Goal: Task Accomplishment & Management: Manage account settings

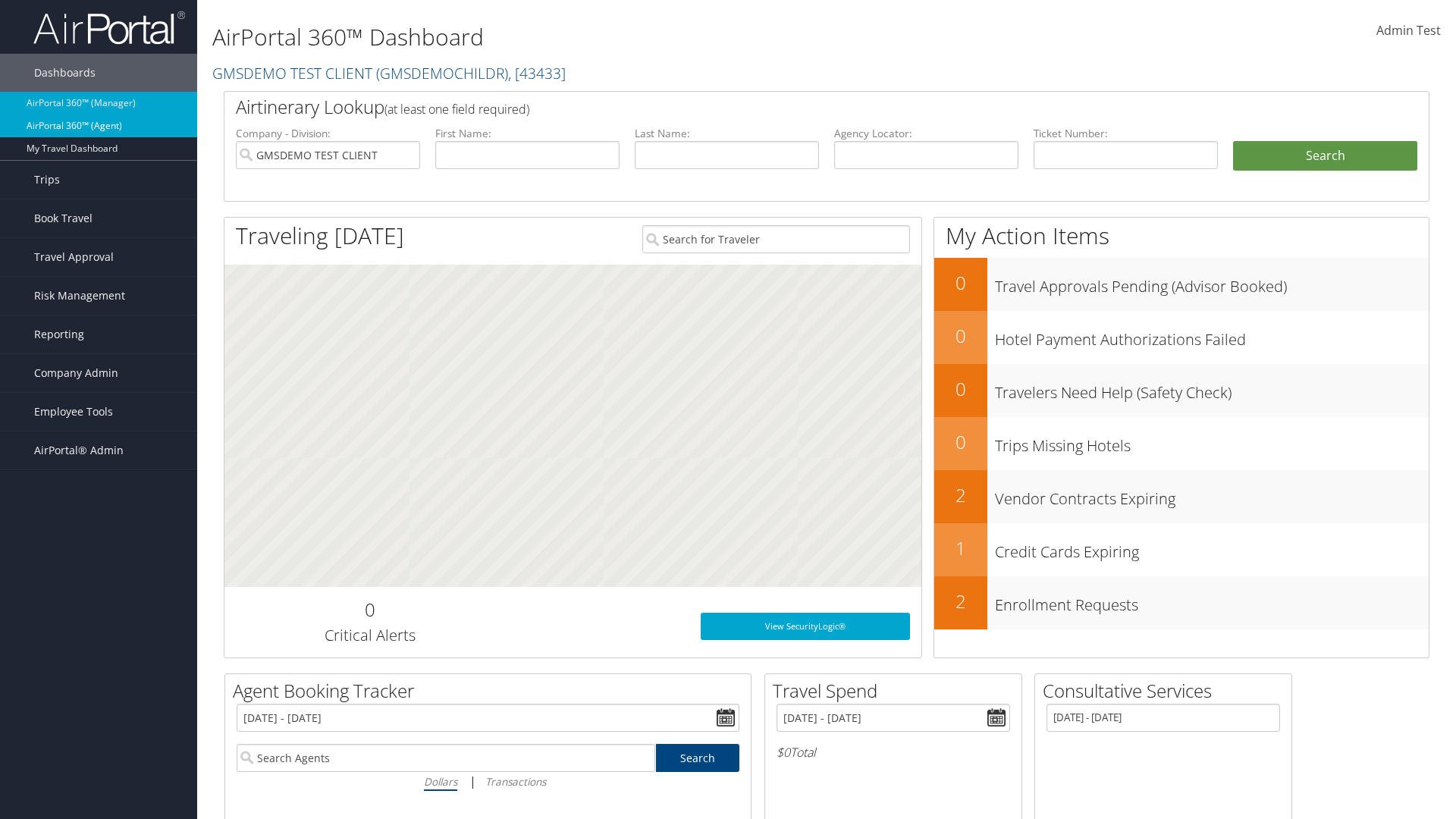
click at [98, 126] on link "AirPortal 360™ (Agent)" at bounding box center [98, 125] width 198 height 23
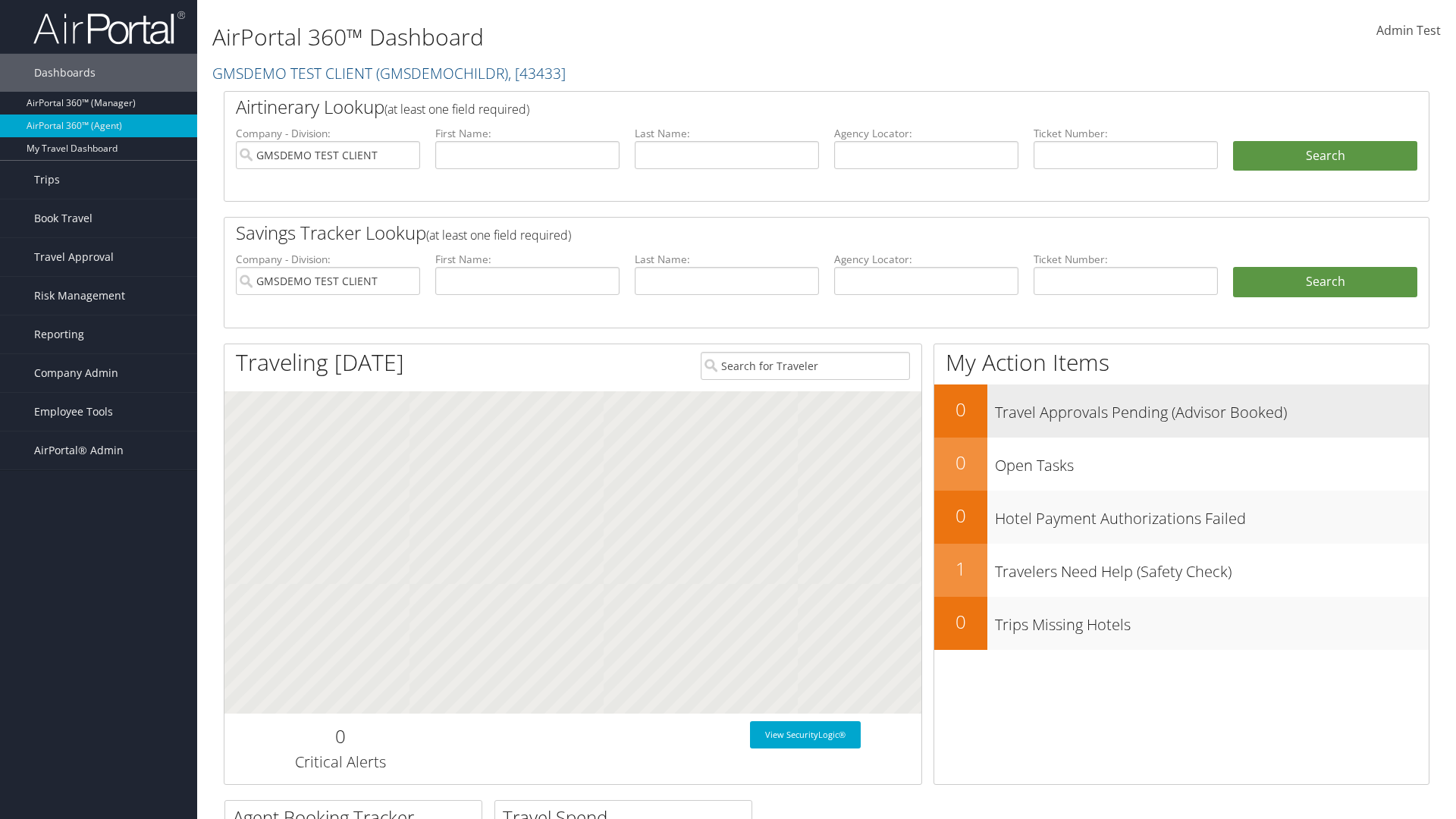
click at [1182, 410] on h3 "Travel Approvals Pending (Advisor Booked)" at bounding box center [1212, 409] width 434 height 29
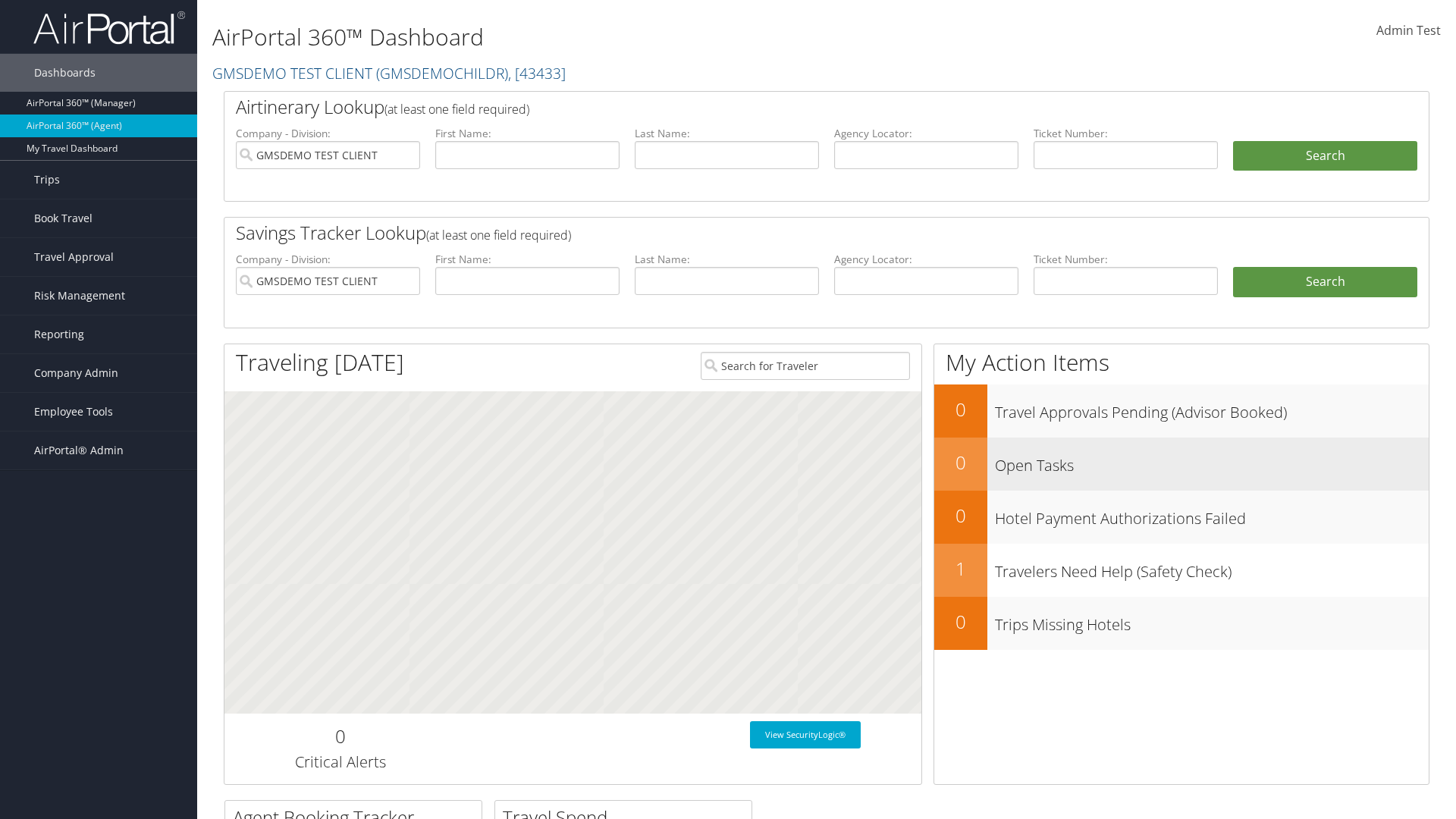
click at [1182, 464] on h3 "Open Tasks" at bounding box center [1212, 462] width 434 height 29
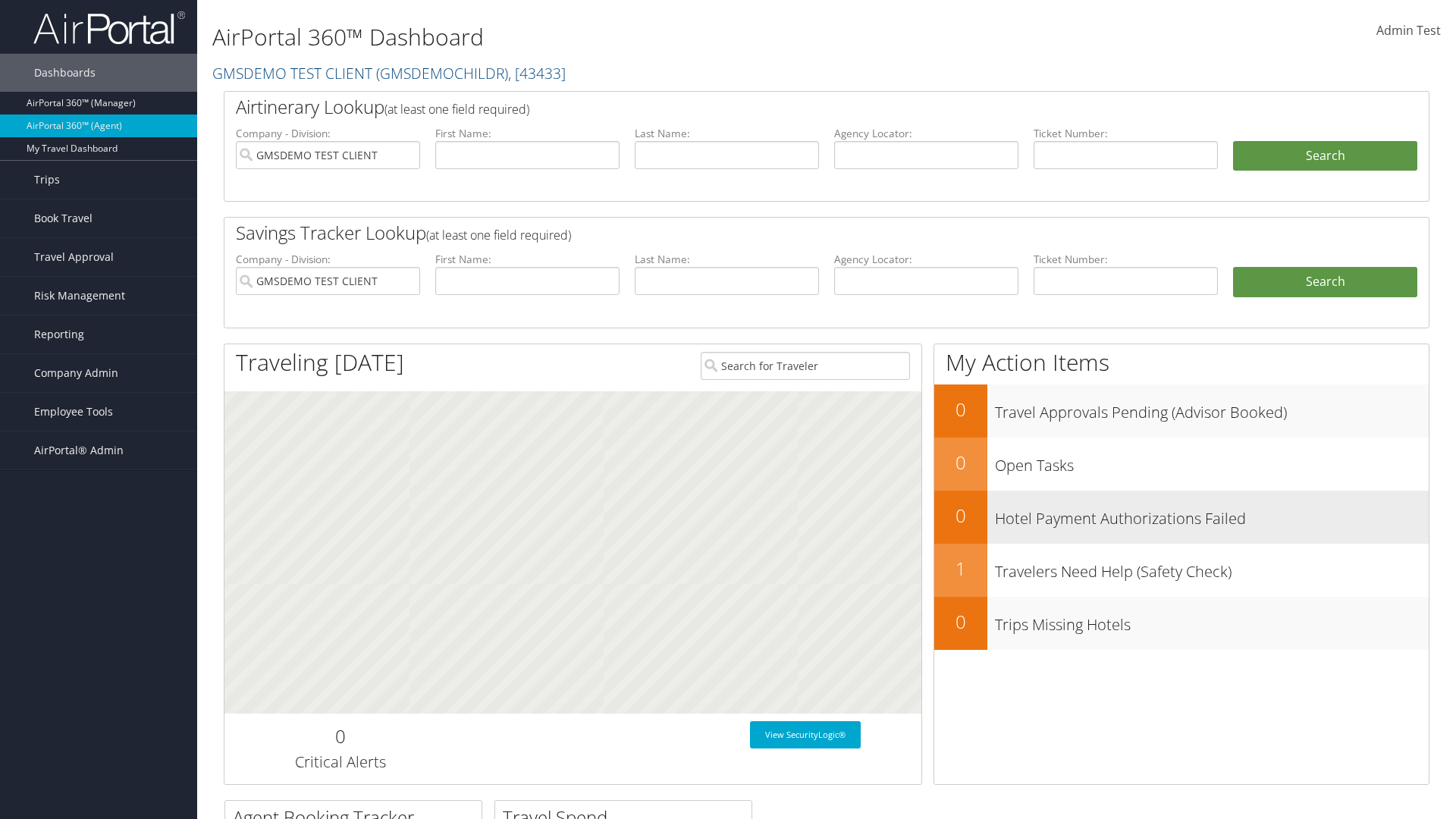
click at [1182, 517] on h3 "Hotel Payment Authorizations Failed" at bounding box center [1212, 515] width 434 height 29
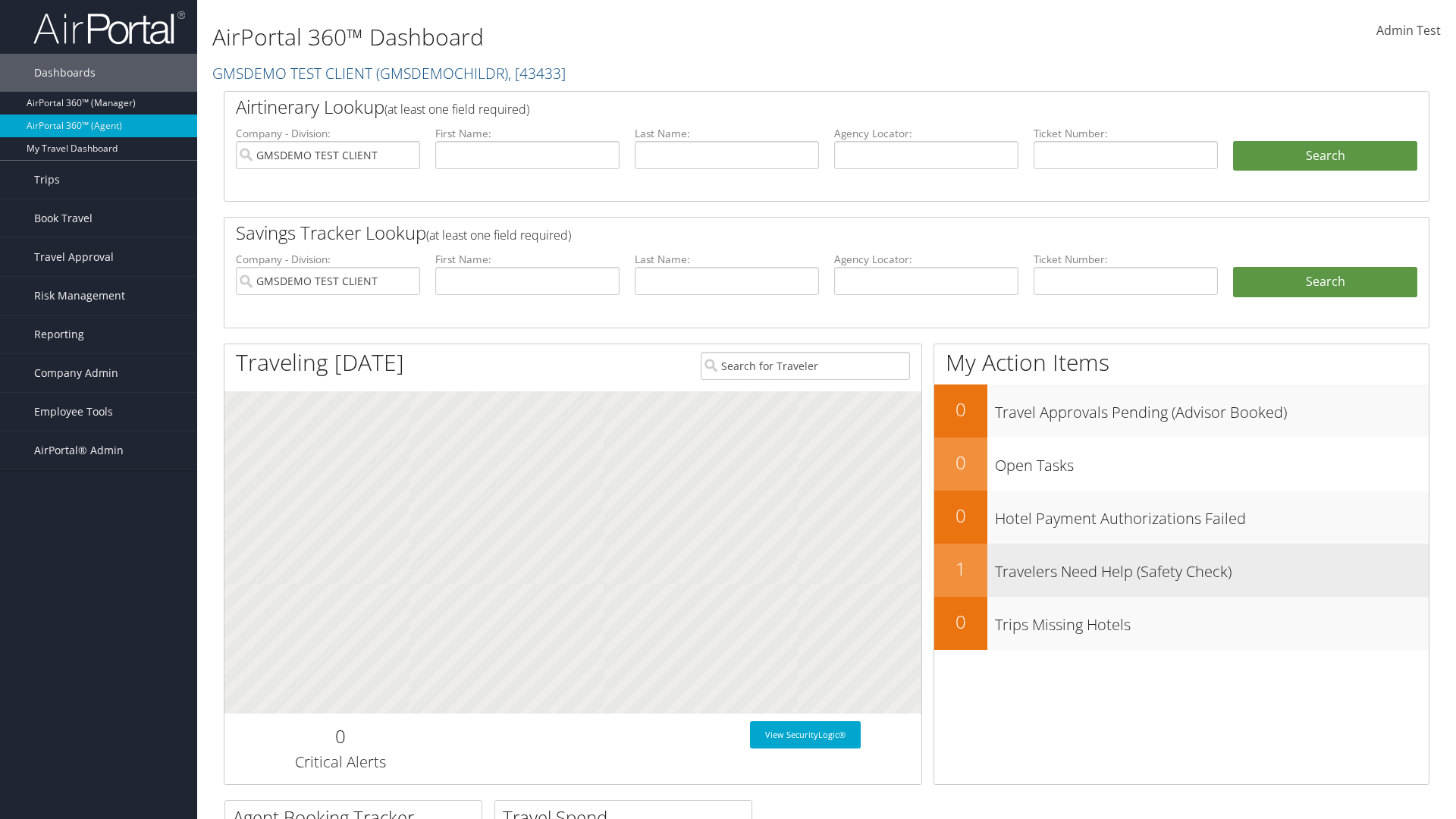
click at [1182, 569] on h3 "Travelers Need Help (Safety Check)" at bounding box center [1212, 568] width 434 height 29
